Goal: Task Accomplishment & Management: Use online tool/utility

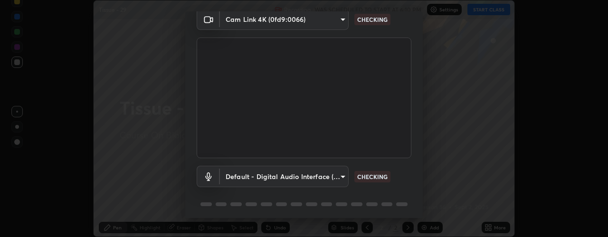
scroll to position [75, 0]
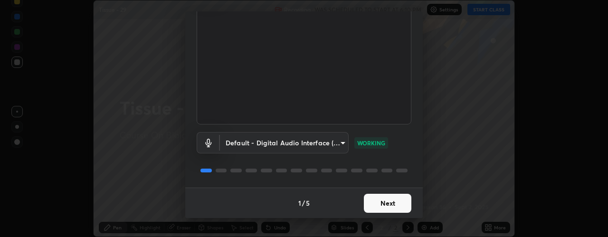
click at [381, 206] on button "Next" at bounding box center [388, 203] width 48 height 19
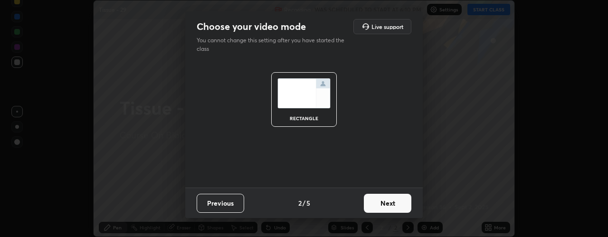
click at [384, 203] on button "Next" at bounding box center [388, 203] width 48 height 19
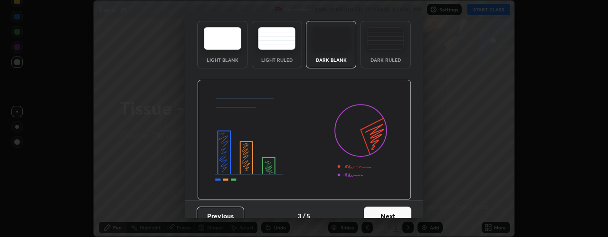
scroll to position [48, 0]
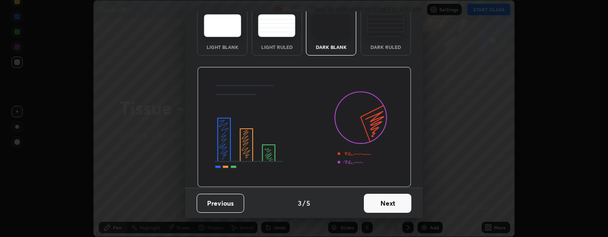
click at [380, 203] on button "Next" at bounding box center [388, 203] width 48 height 19
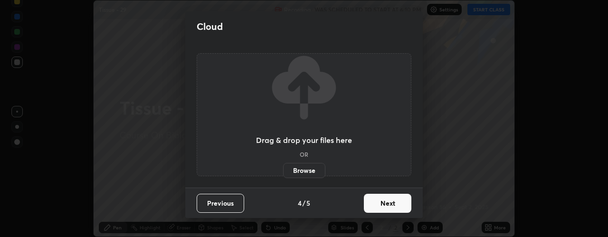
click at [294, 173] on label "Browse" at bounding box center [304, 170] width 42 height 15
click at [283, 173] on input "Browse" at bounding box center [283, 170] width 0 height 15
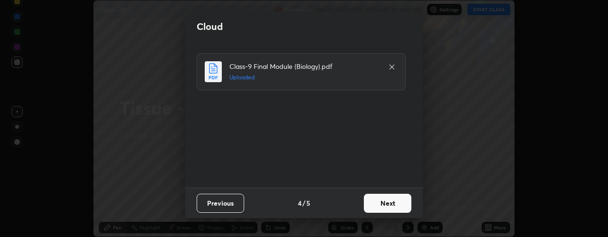
click at [370, 204] on button "Next" at bounding box center [388, 203] width 48 height 19
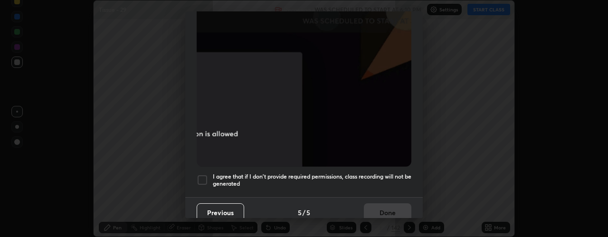
scroll to position [265, 0]
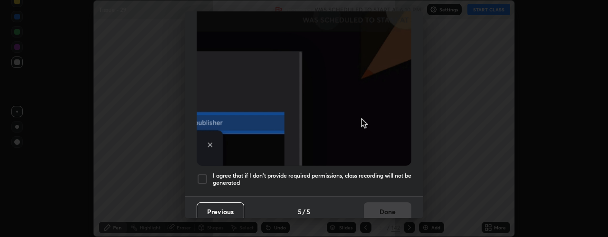
click at [204, 174] on div at bounding box center [202, 178] width 11 height 11
click at [374, 208] on button "Done" at bounding box center [388, 211] width 48 height 19
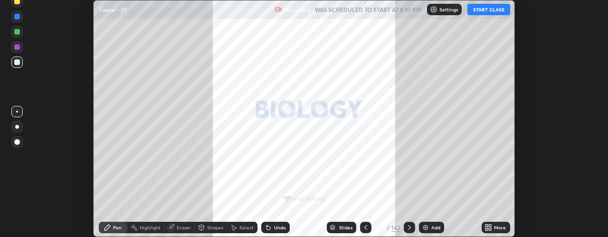
click at [488, 8] on button "START CLASS" at bounding box center [489, 9] width 43 height 11
click at [332, 228] on icon at bounding box center [332, 228] width 5 height 1
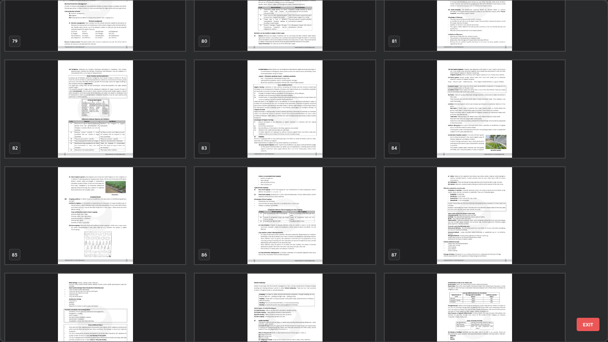
scroll to position [2829, 0]
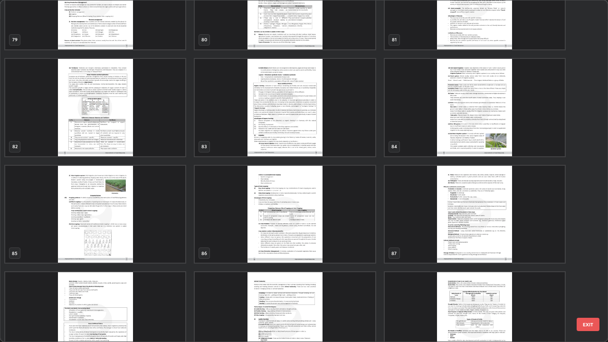
click at [414, 237] on img "grid" at bounding box center [475, 214] width 180 height 97
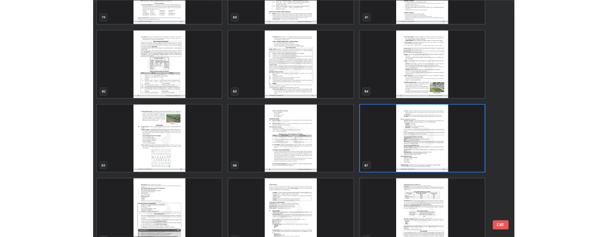
scroll to position [2844, 0]
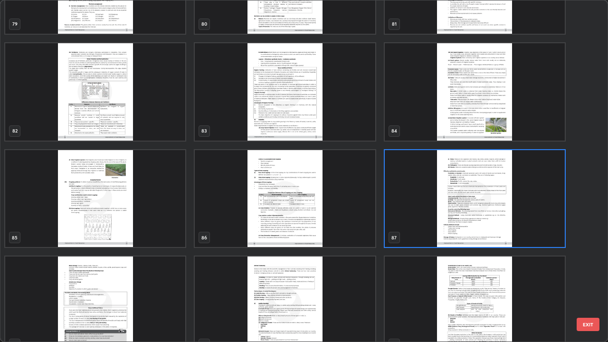
click at [300, 236] on img "grid" at bounding box center [285, 198] width 180 height 97
click at [299, 235] on img "grid" at bounding box center [285, 198] width 180 height 97
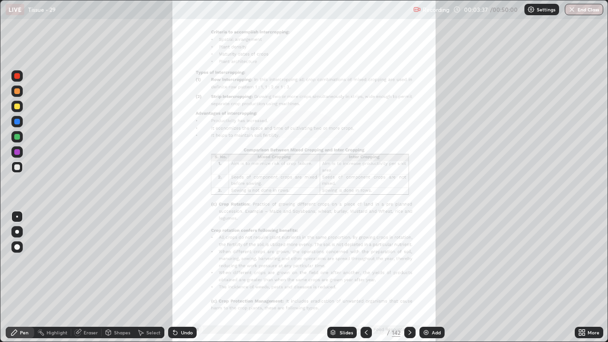
click at [16, 95] on div at bounding box center [16, 91] width 11 height 11
click at [406, 237] on icon at bounding box center [410, 333] width 8 height 8
click at [87, 237] on div "Eraser" at bounding box center [91, 332] width 14 height 5
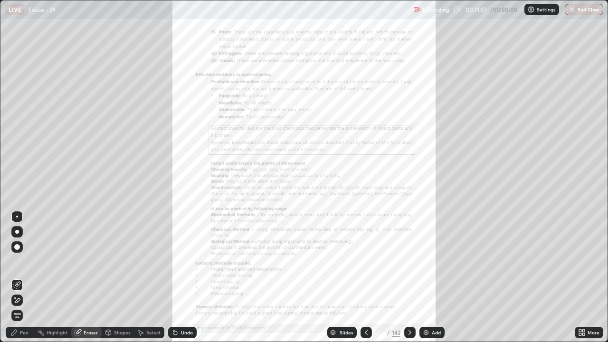
click at [26, 237] on div "Pen" at bounding box center [24, 332] width 9 height 5
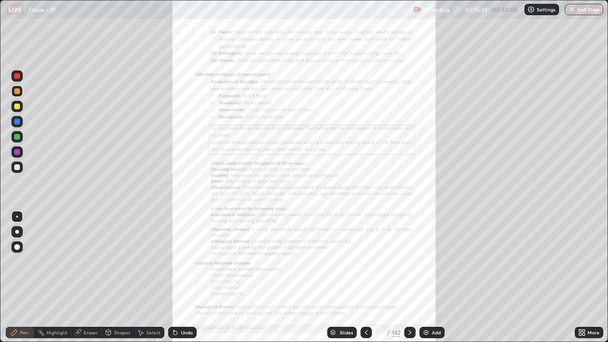
click at [0, 237] on div "Setting up your live class" at bounding box center [304, 171] width 608 height 342
click at [410, 237] on icon at bounding box center [410, 332] width 3 height 5
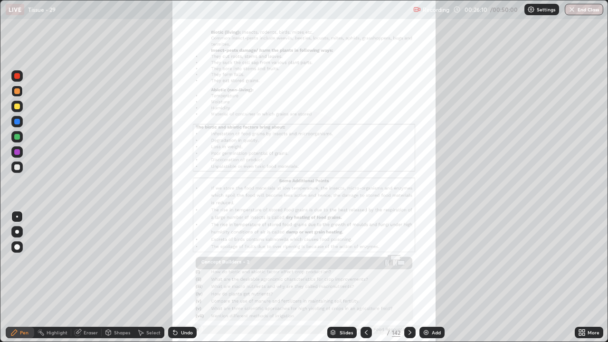
click at [0, 237] on div "Setting up your live class" at bounding box center [304, 171] width 608 height 342
click at [410, 237] on icon at bounding box center [410, 333] width 8 height 8
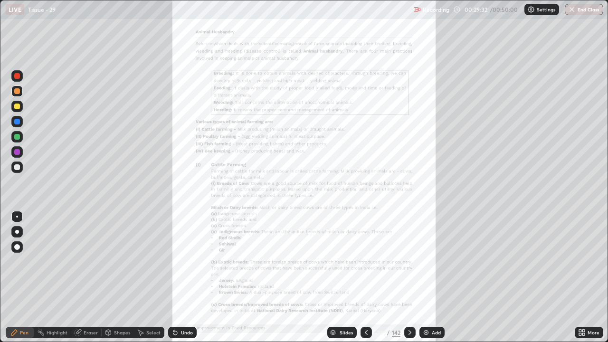
click at [423, 237] on img at bounding box center [426, 333] width 8 height 8
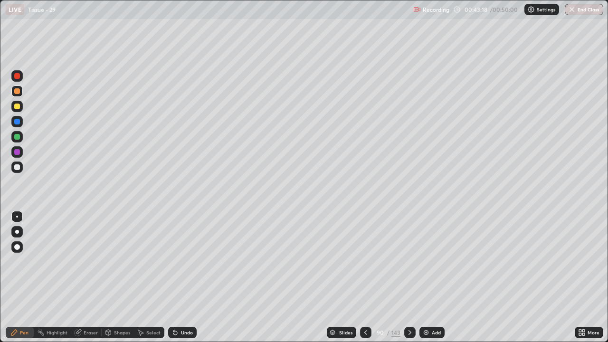
click at [586, 13] on button "End Class" at bounding box center [584, 9] width 38 height 11
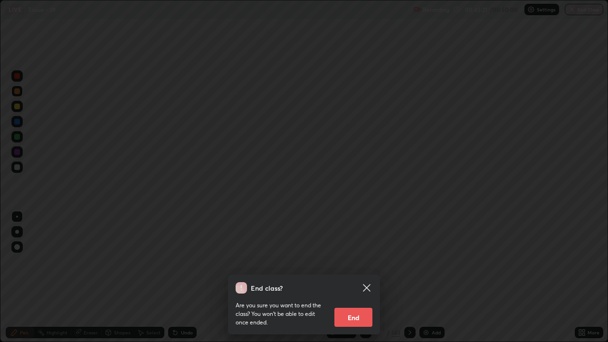
click at [348, 237] on button "End" at bounding box center [354, 317] width 38 height 19
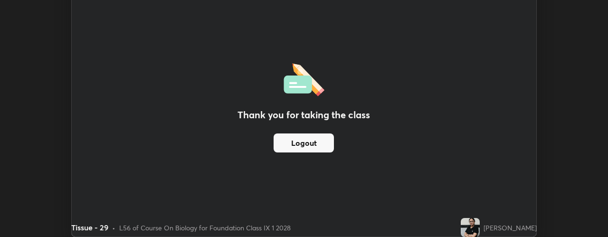
scroll to position [47286, 46915]
